Goal: Navigation & Orientation: Find specific page/section

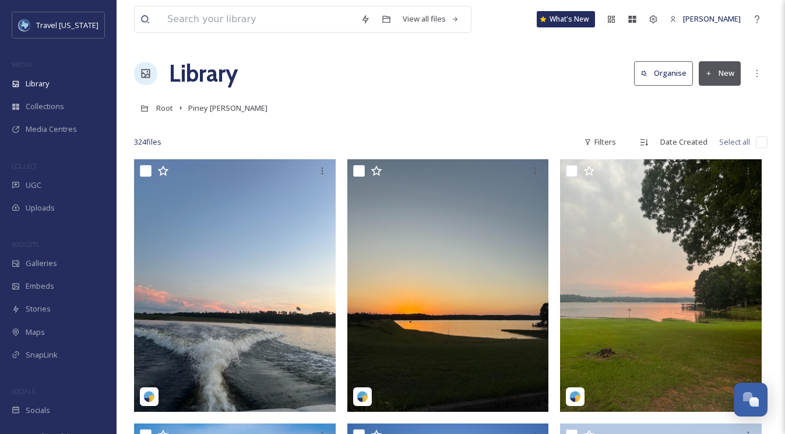
scroll to position [8876, 0]
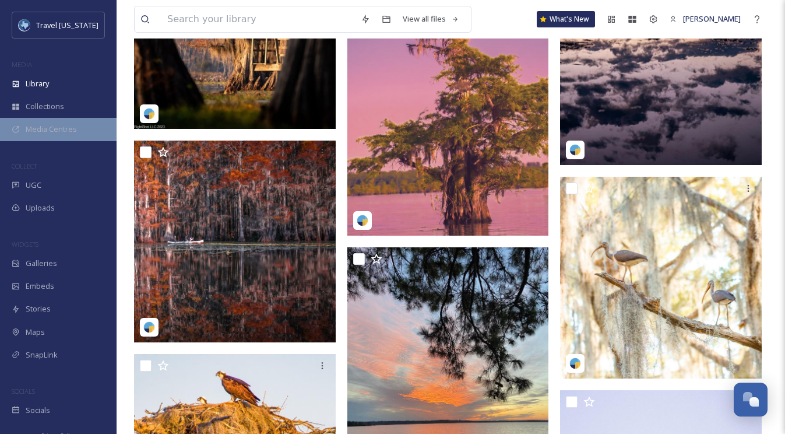
click at [64, 133] on span "Media Centres" at bounding box center [51, 129] width 51 height 11
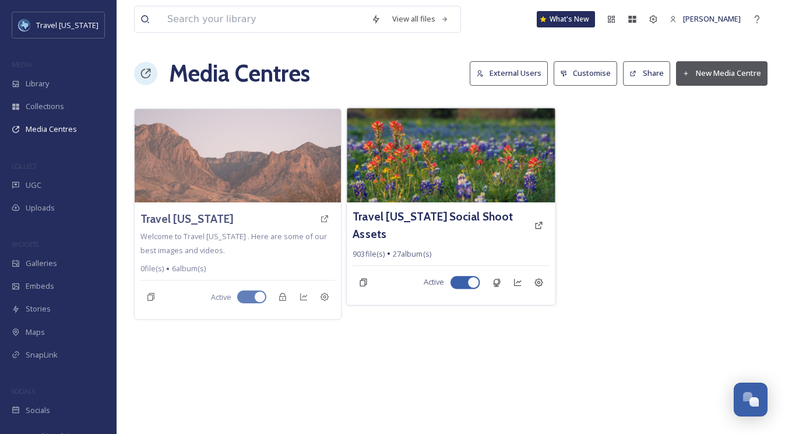
click at [412, 186] on img at bounding box center [451, 155] width 208 height 94
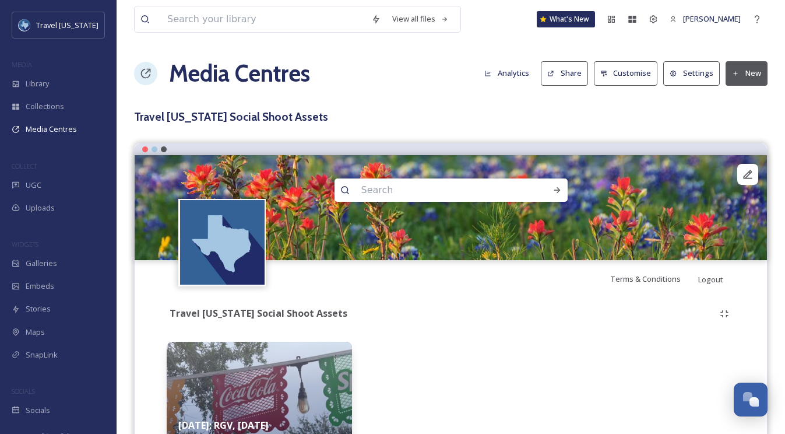
scroll to position [72, 0]
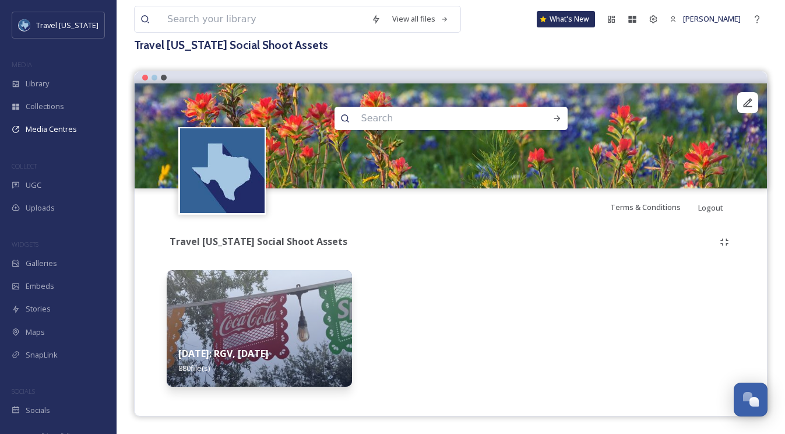
click at [308, 299] on img at bounding box center [259, 328] width 185 height 117
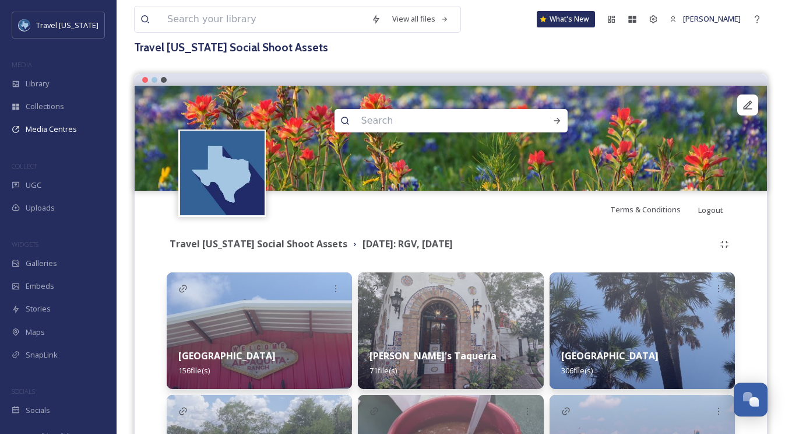
scroll to position [215, 0]
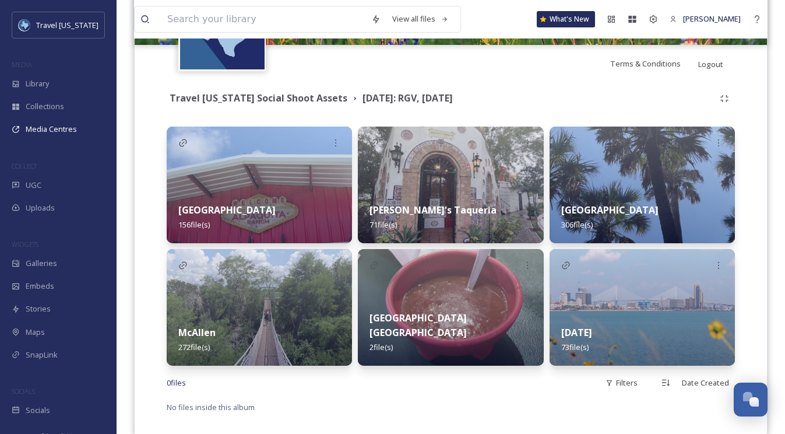
click at [292, 171] on img at bounding box center [259, 185] width 185 height 117
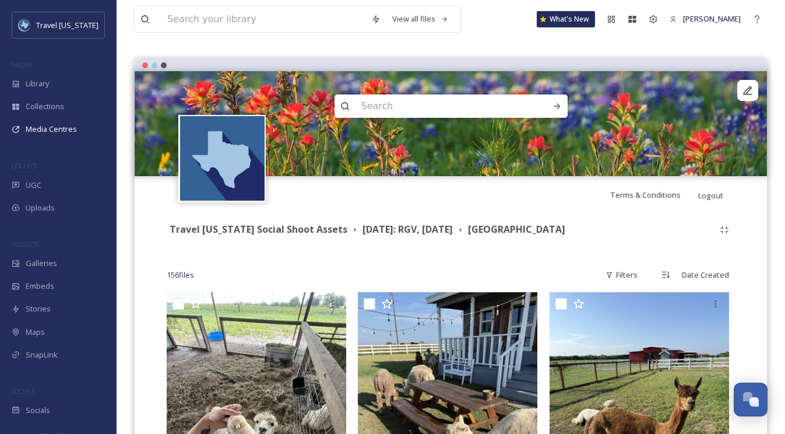
scroll to position [85, 0]
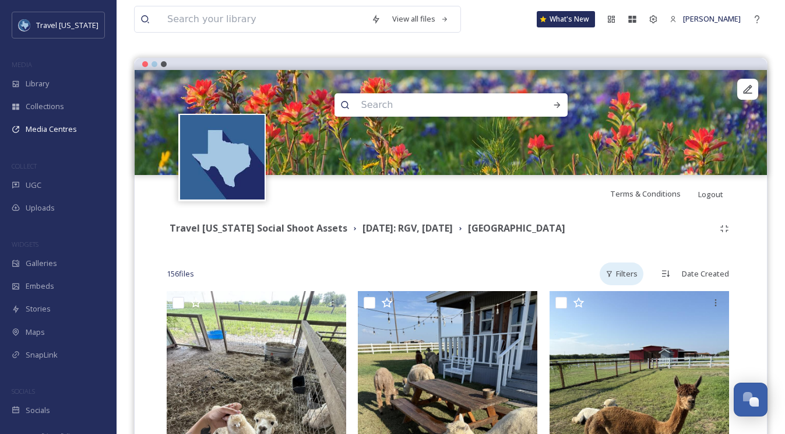
click at [628, 273] on div "Filters" at bounding box center [622, 273] width 44 height 23
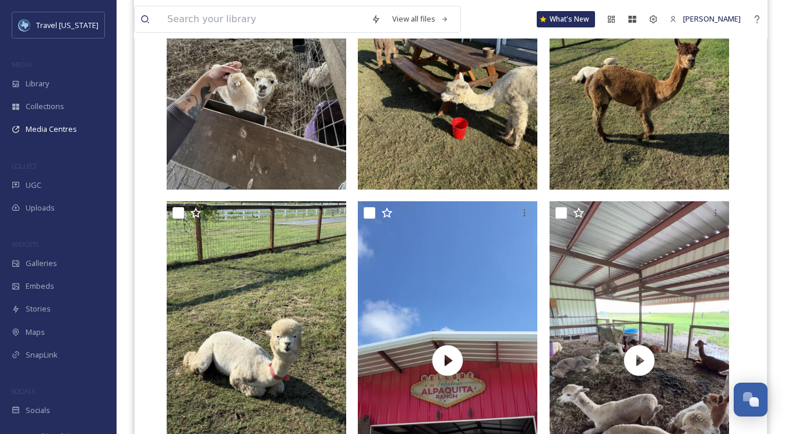
scroll to position [445, 0]
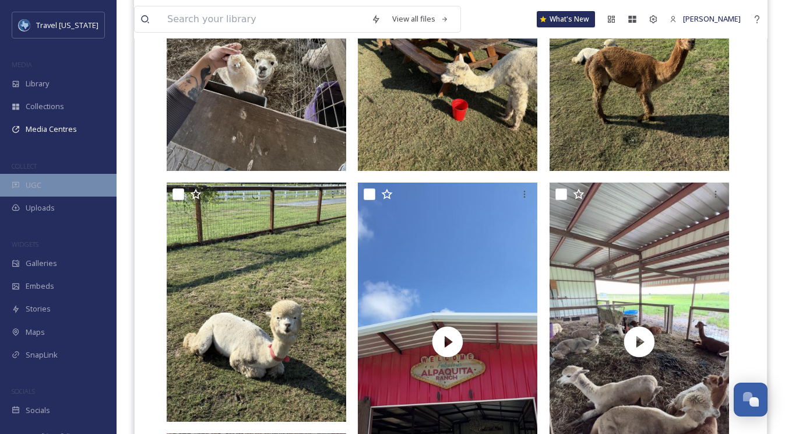
click at [58, 184] on div "UGC" at bounding box center [58, 185] width 117 height 23
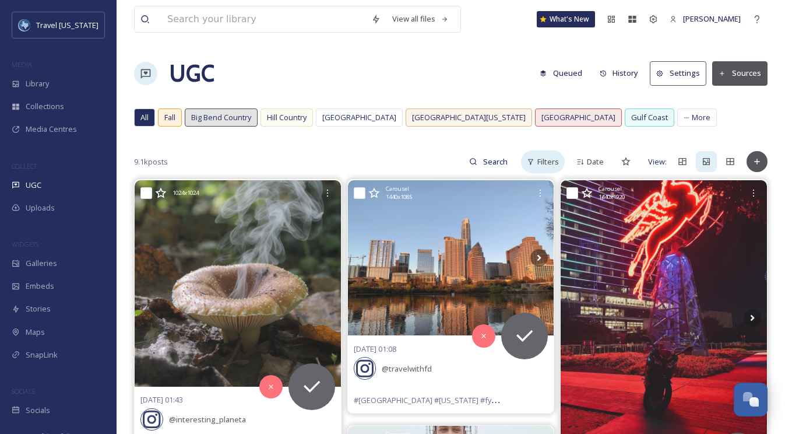
click at [548, 162] on span "Filters" at bounding box center [549, 161] width 22 height 11
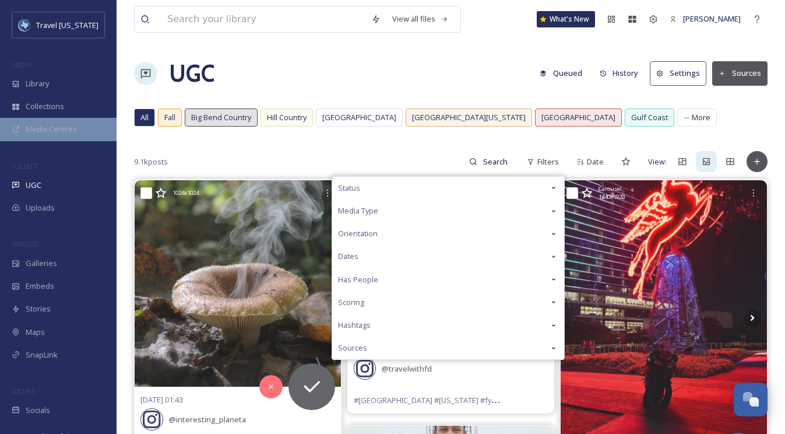
click at [42, 125] on span "Media Centres" at bounding box center [51, 129] width 51 height 11
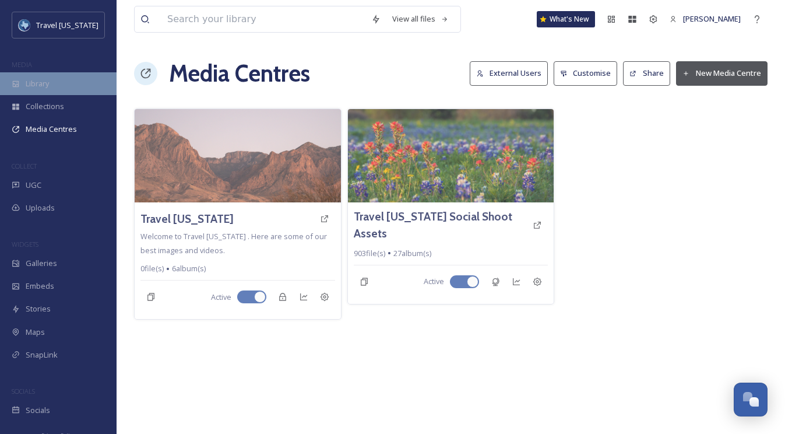
click at [49, 86] on span "Library" at bounding box center [37, 83] width 23 height 11
